Goal: Task Accomplishment & Management: Use online tool/utility

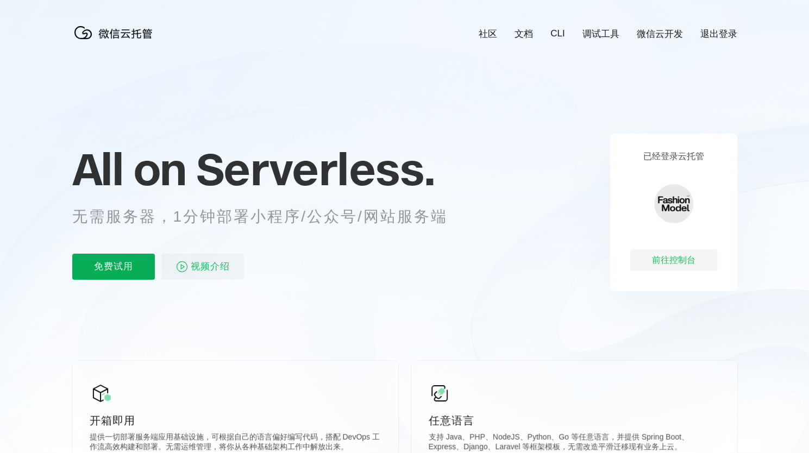
scroll to position [0, 1931]
click at [110, 268] on p "免费试用" at bounding box center [113, 267] width 83 height 26
click at [677, 259] on div "前往控制台" at bounding box center [673, 260] width 87 height 22
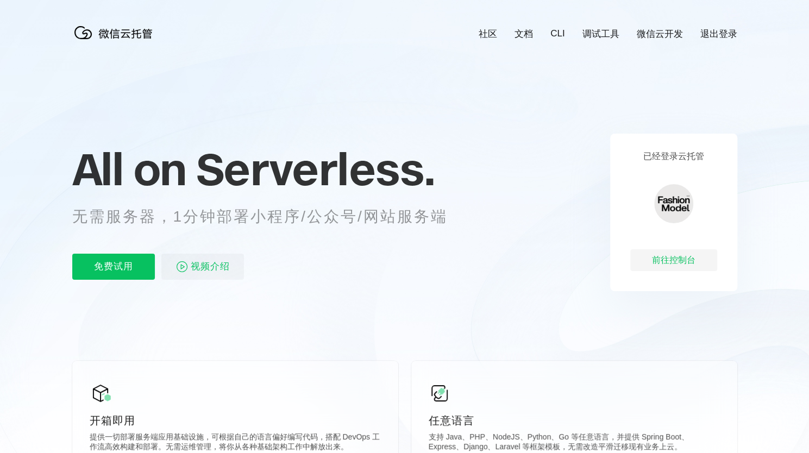
click at [676, 32] on link "微信云开发" at bounding box center [660, 34] width 46 height 12
